Goal: Information Seeking & Learning: Learn about a topic

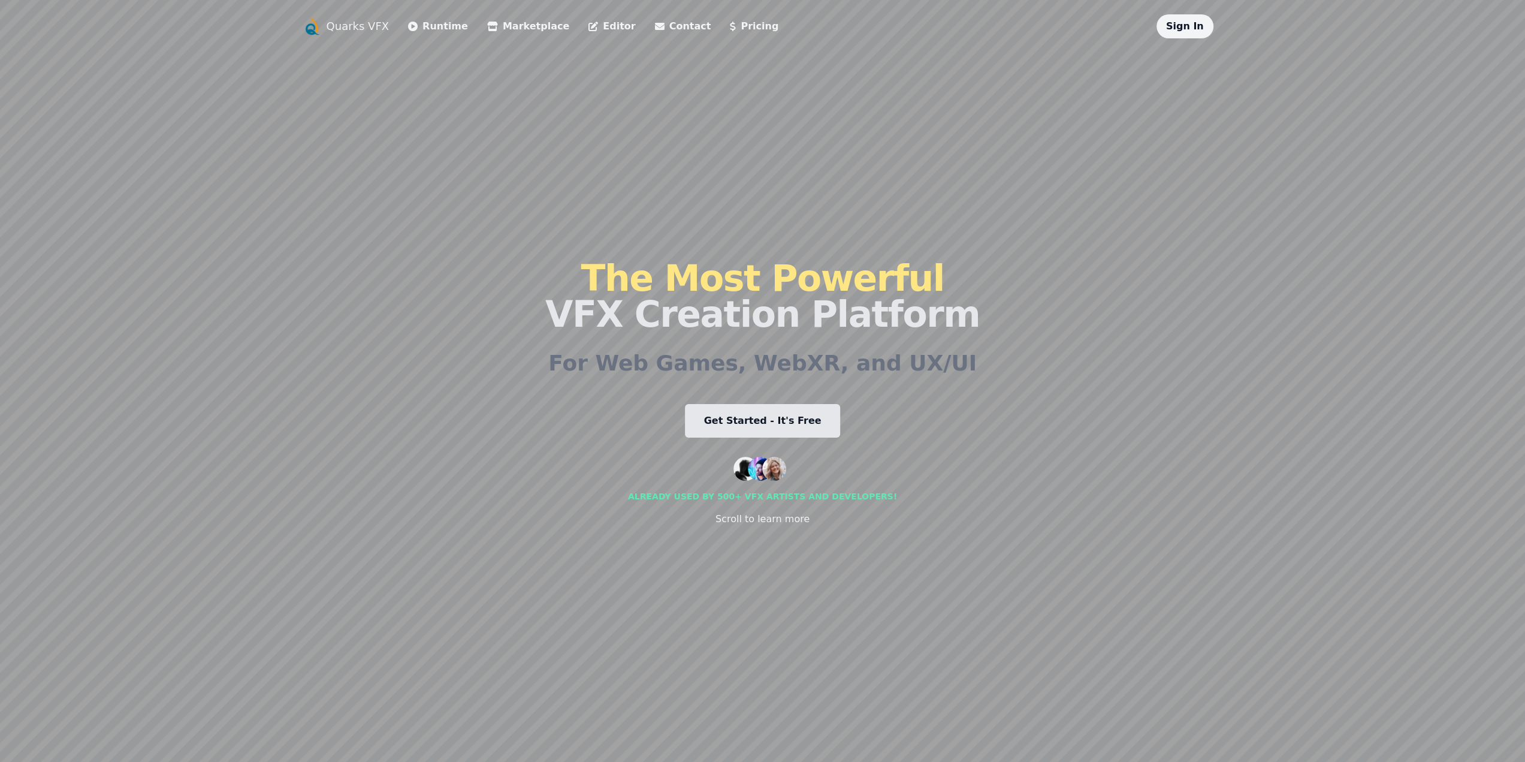
click at [445, 26] on link "Runtime" at bounding box center [438, 26] width 60 height 14
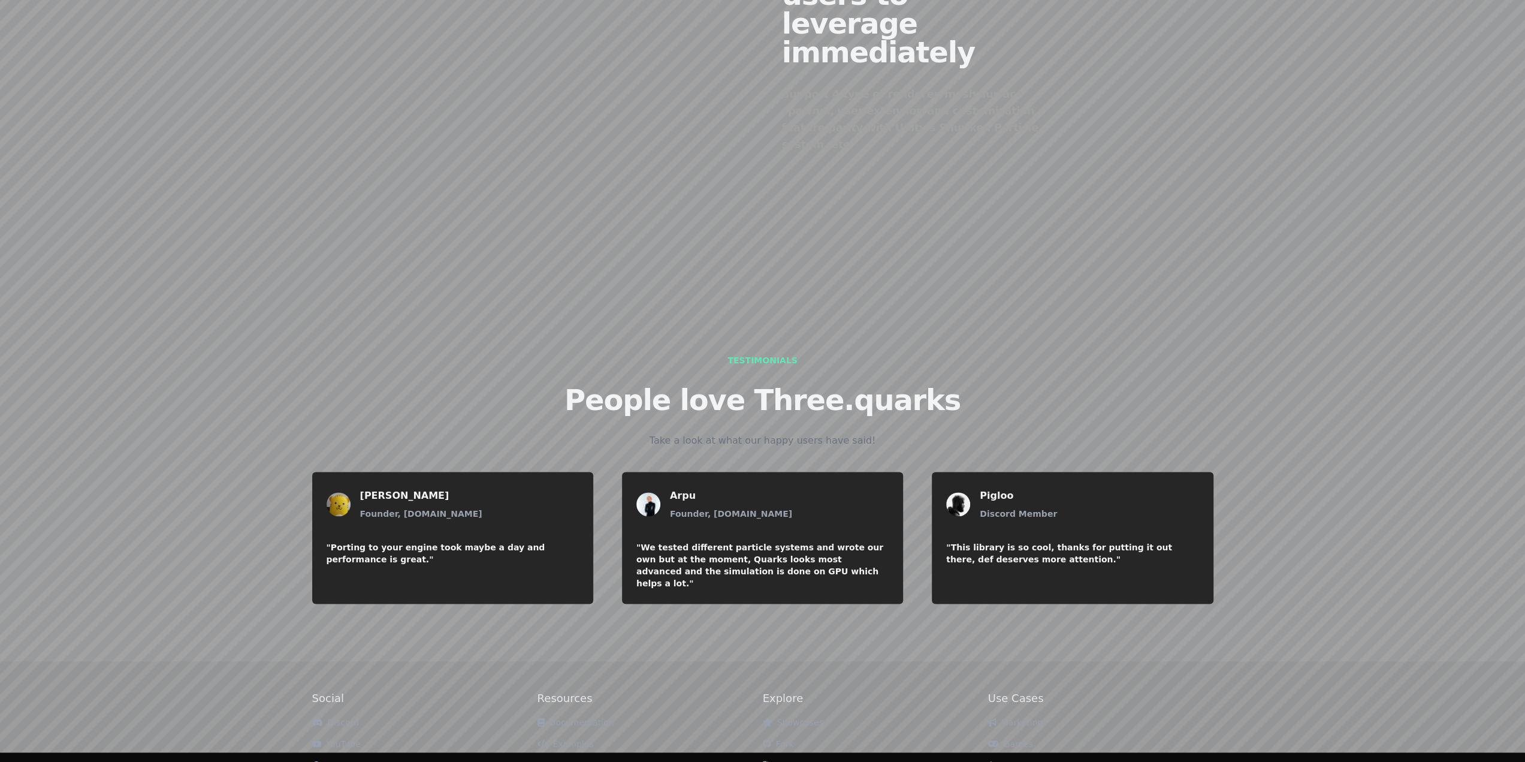
scroll to position [1414, 0]
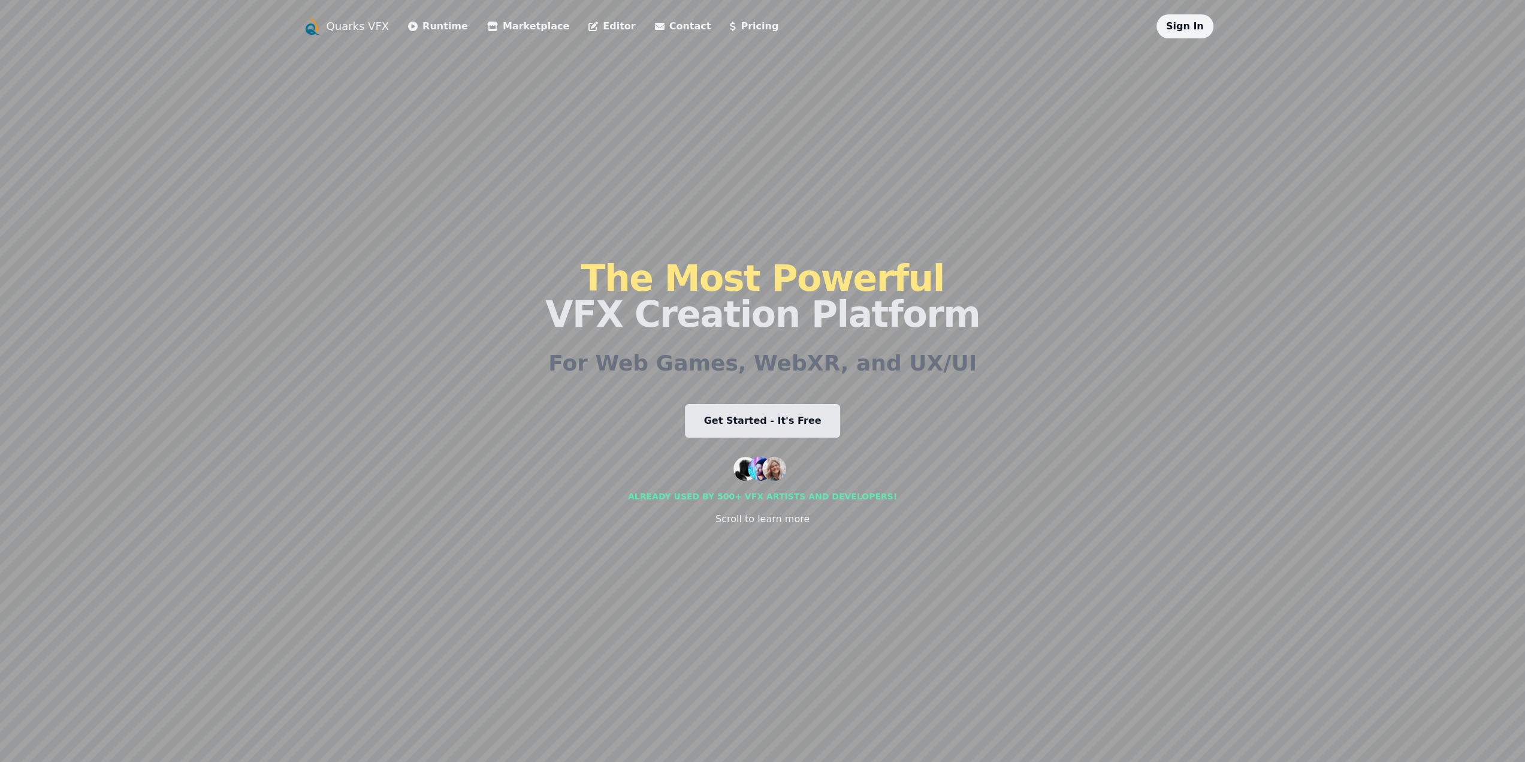
click at [537, 32] on link "Marketplace" at bounding box center [528, 26] width 82 height 14
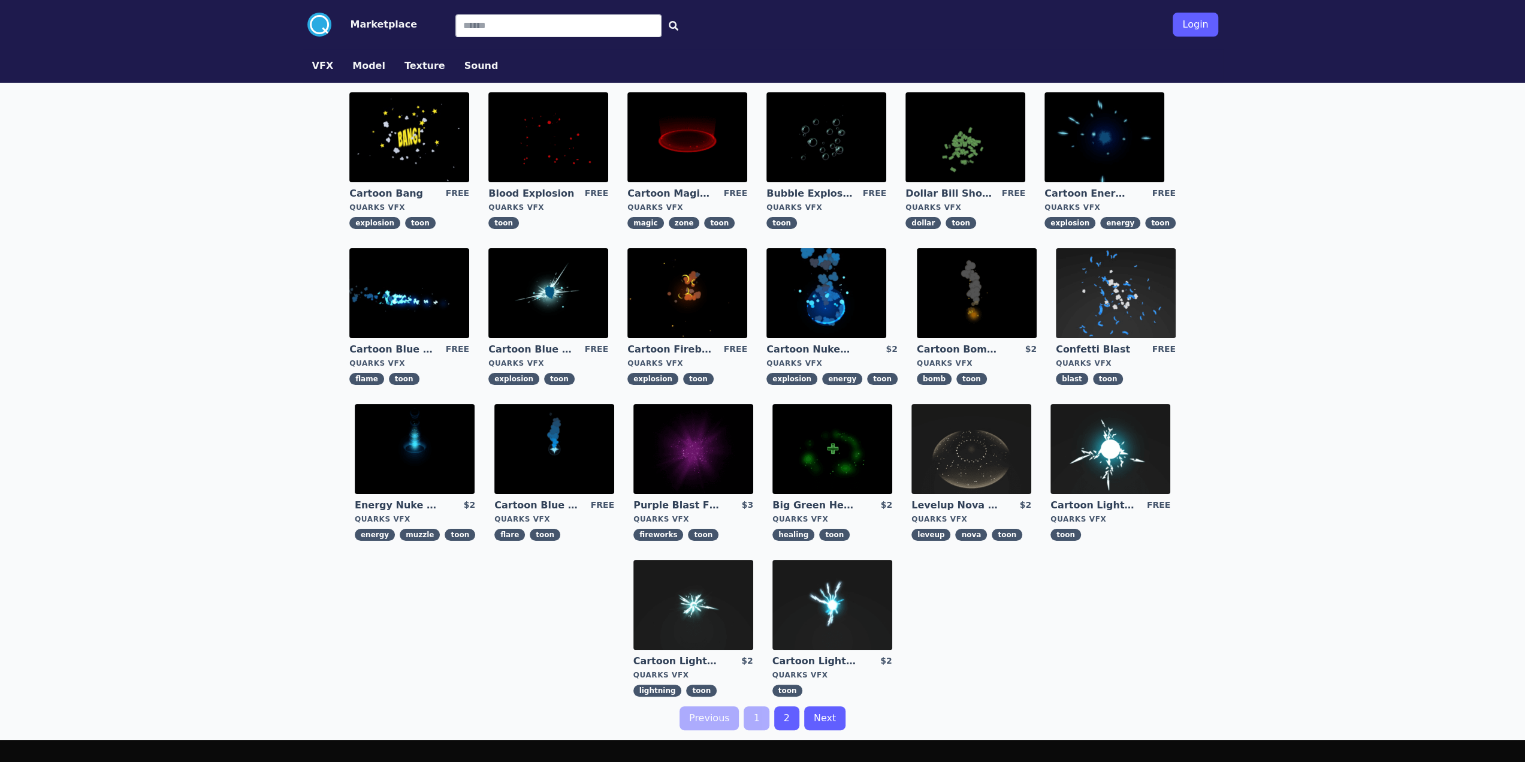
click at [534, 31] on input "Search" at bounding box center [558, 25] width 206 height 23
click at [1113, 449] on img at bounding box center [1110, 449] width 120 height 90
click at [663, 288] on img at bounding box center [687, 293] width 120 height 90
click at [573, 303] on img at bounding box center [548, 293] width 120 height 90
click at [685, 167] on img at bounding box center [687, 137] width 120 height 90
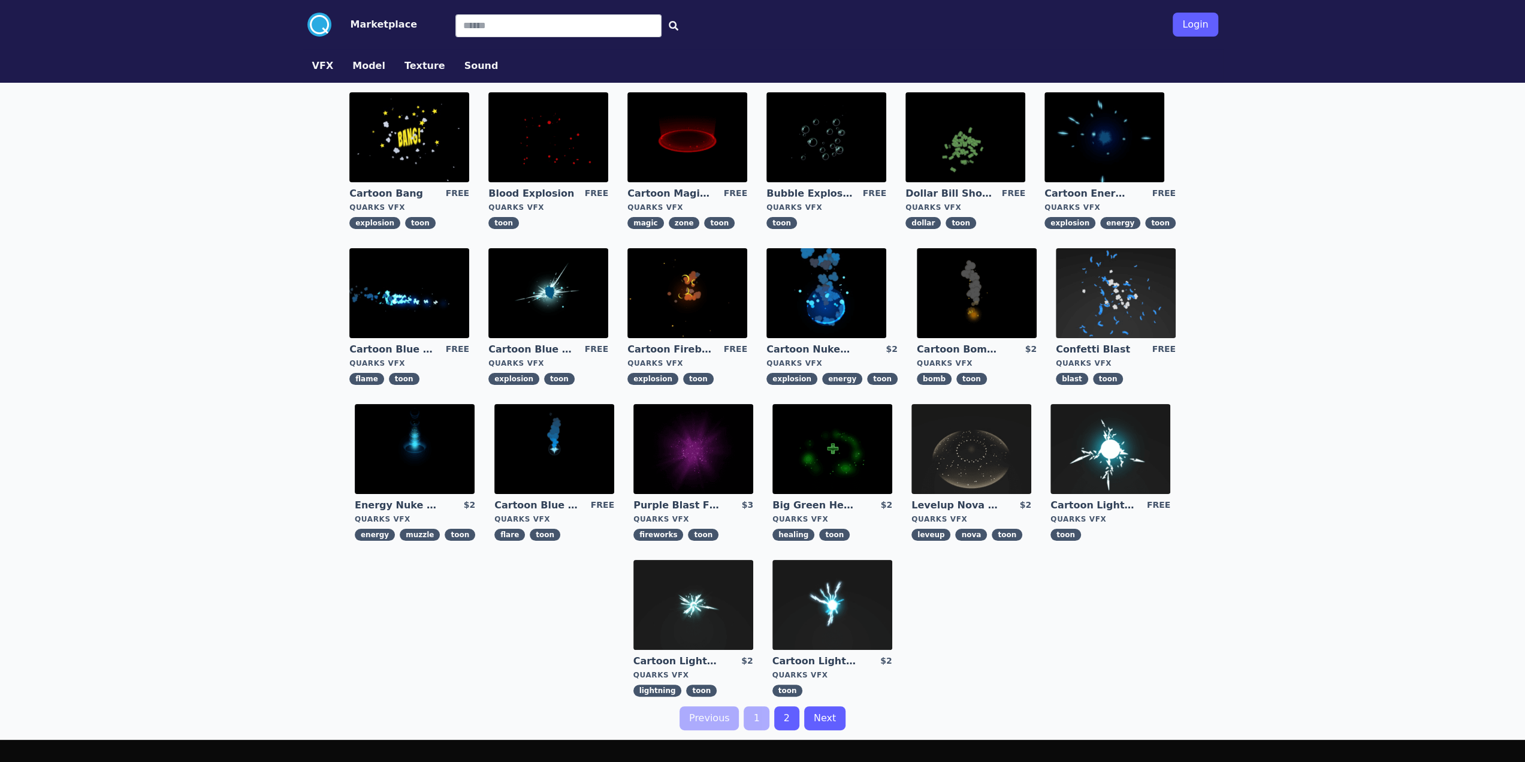
click at [699, 455] on img at bounding box center [693, 449] width 120 height 90
